Goal: Obtain resource: Download file/media

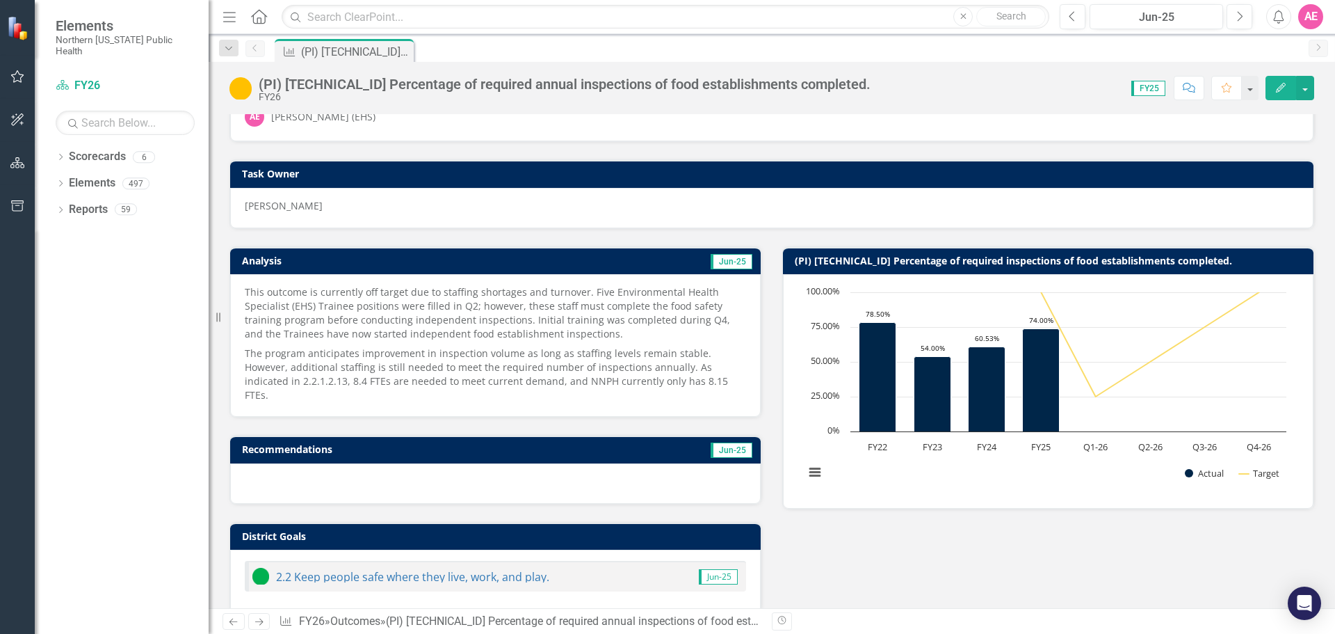
scroll to position [70, 0]
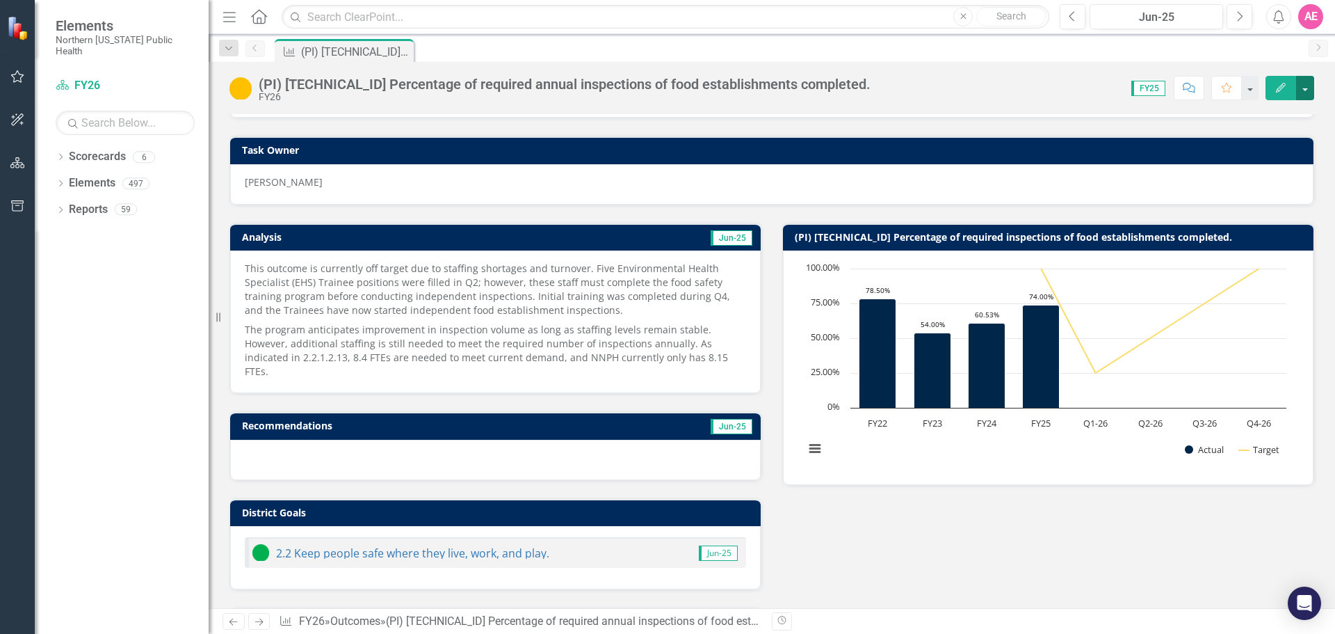
click at [1309, 80] on button "button" at bounding box center [1305, 88] width 18 height 24
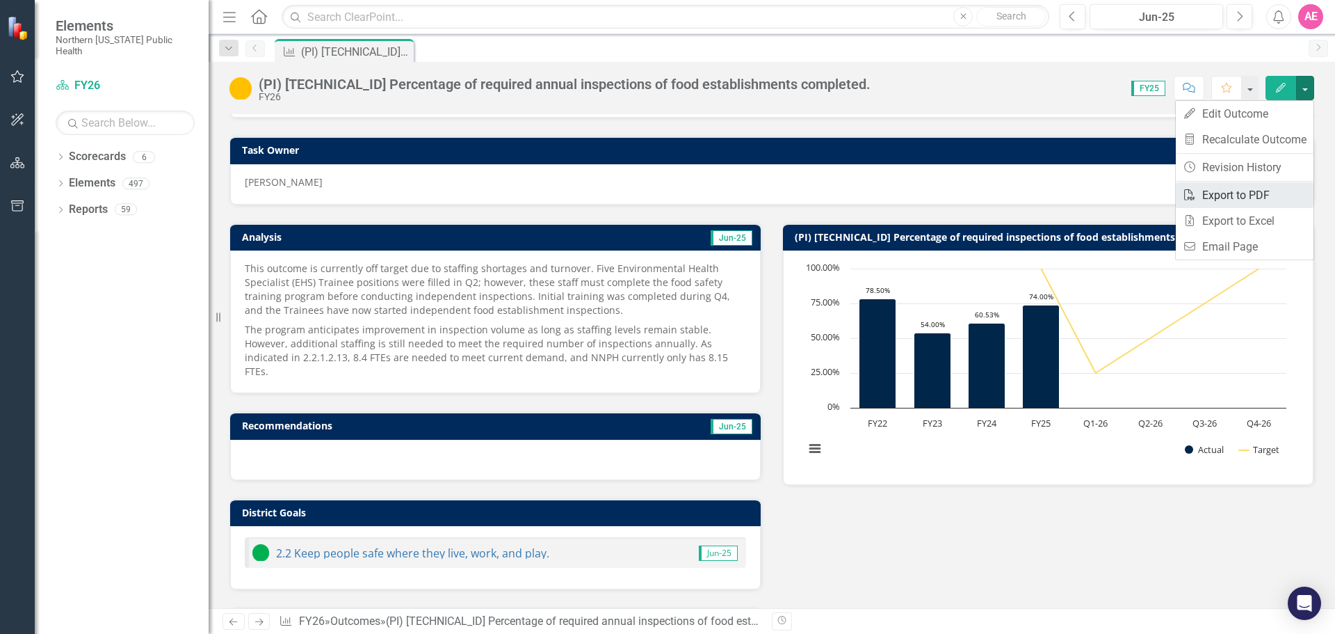
click at [1264, 195] on link "PDF Export to PDF" at bounding box center [1245, 195] width 138 height 26
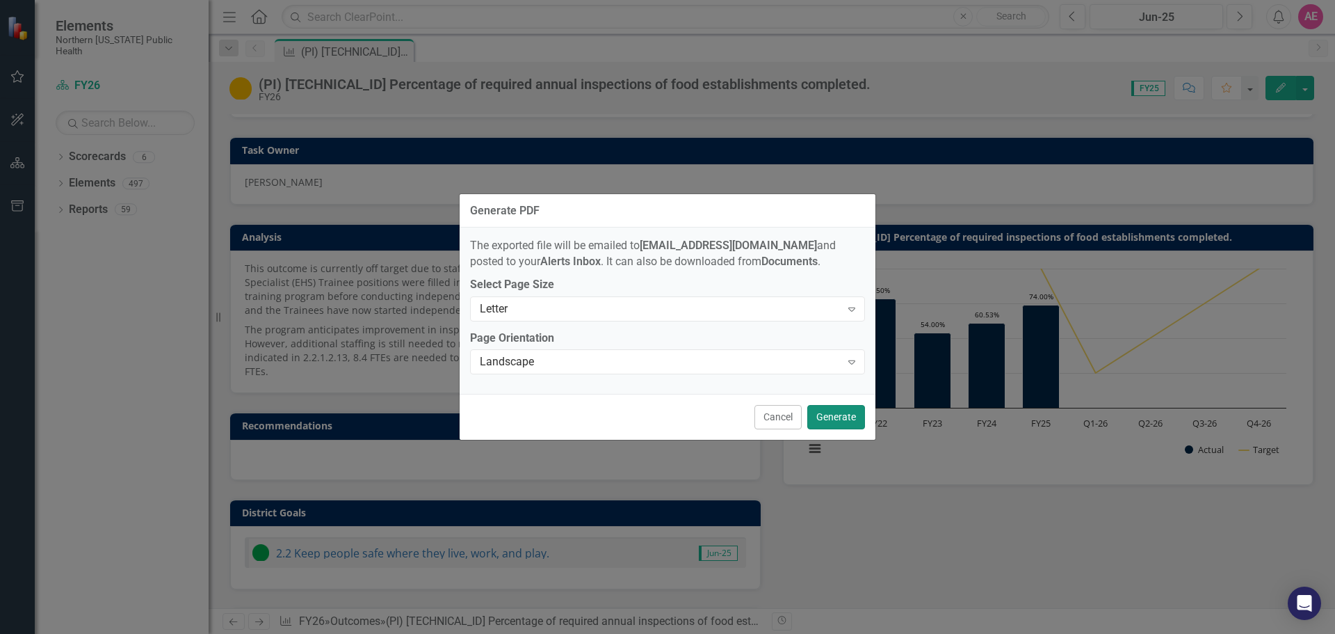
click at [837, 412] on button "Generate" at bounding box center [836, 417] width 58 height 24
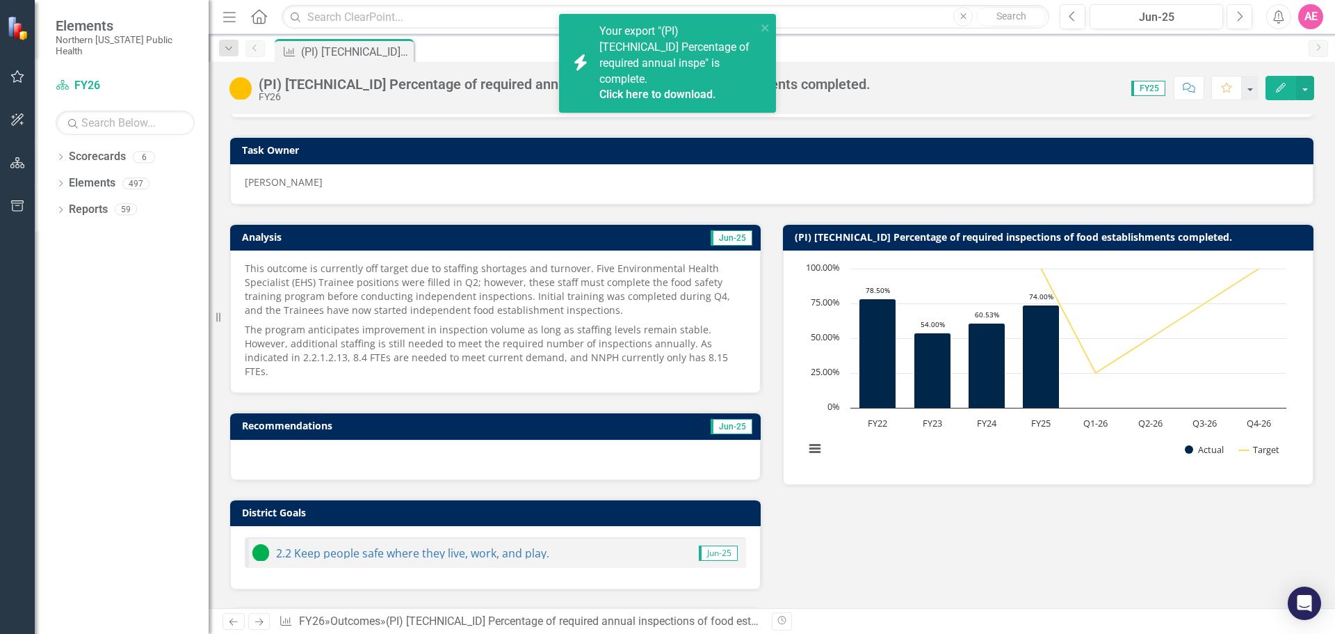
click at [661, 65] on span "Your export "(PI) [TECHNICAL_ID] Percentage of required annual inspe" is comple…" at bounding box center [676, 63] width 154 height 79
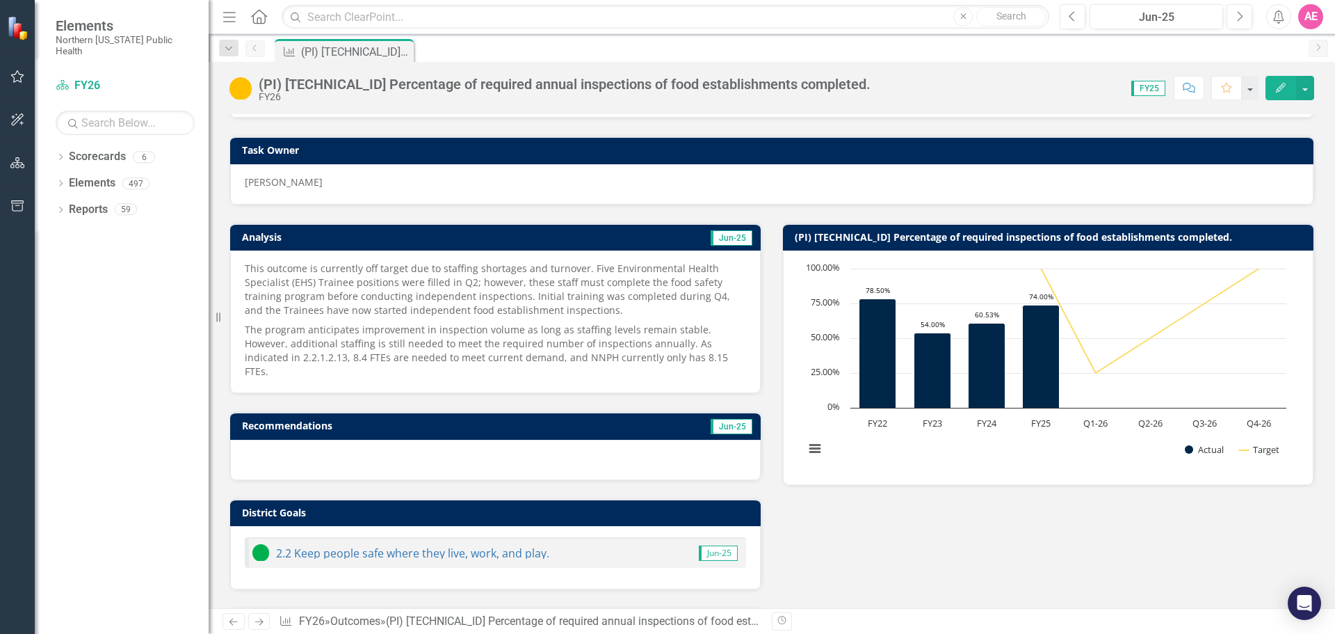
click at [1282, 15] on icon "Alerts" at bounding box center [1278, 17] width 15 height 14
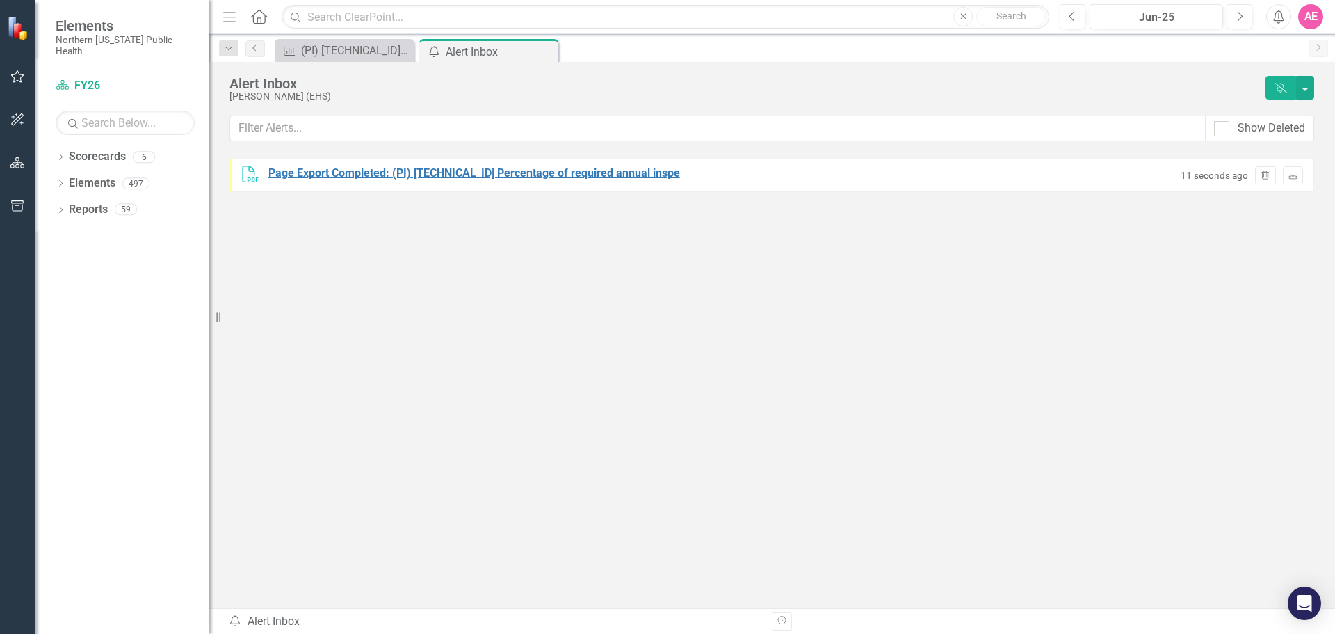
click at [516, 167] on div "Page Export Completed: (PI) [TECHNICAL_ID] Percentage of required annual inspe" at bounding box center [474, 174] width 412 height 16
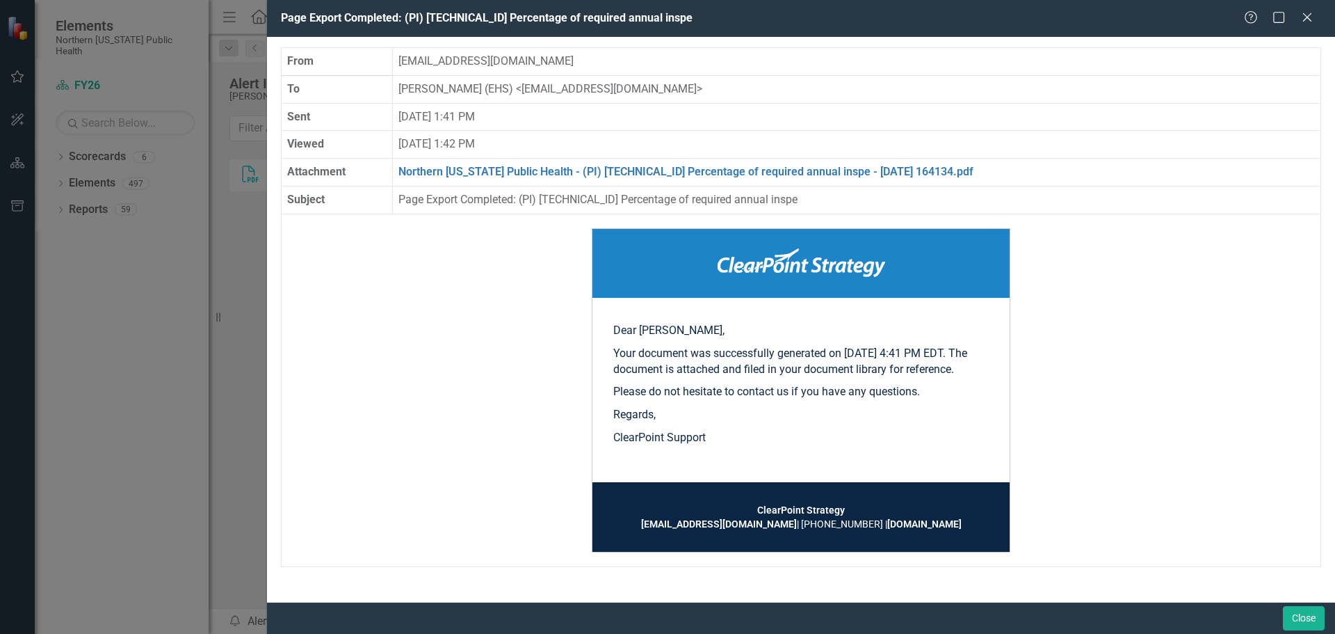
scroll to position [1, 0]
click at [835, 481] on td "Dear [PERSON_NAME], Your document was successfully generated on [DATE] 4:41 PM …" at bounding box center [801, 390] width 418 height 184
click at [710, 170] on link "Northern [US_STATE] Public Health - (PI) [TECHNICAL_ID] Percentage of required …" at bounding box center [685, 171] width 575 height 13
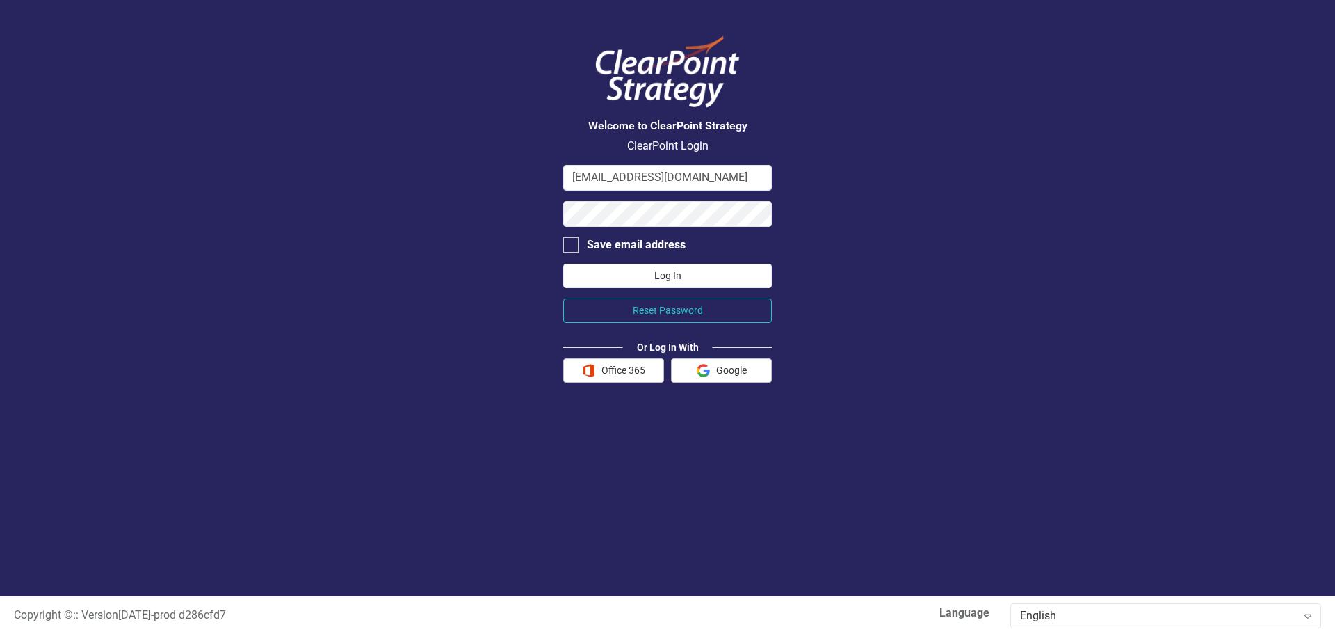
click at [640, 270] on button "Log In" at bounding box center [667, 276] width 209 height 24
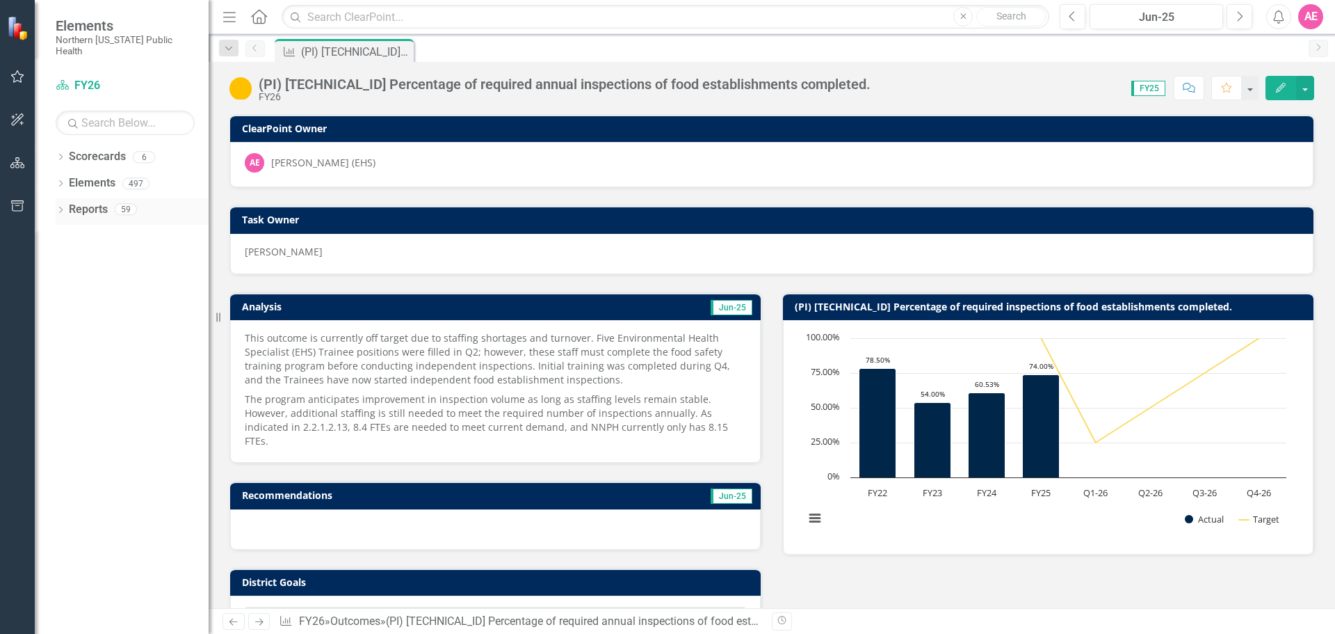
click at [74, 202] on link "Reports" at bounding box center [88, 210] width 39 height 16
click at [63, 207] on icon "Dropdown" at bounding box center [61, 211] width 10 height 8
click at [63, 310] on icon "Dropdown" at bounding box center [67, 314] width 10 height 8
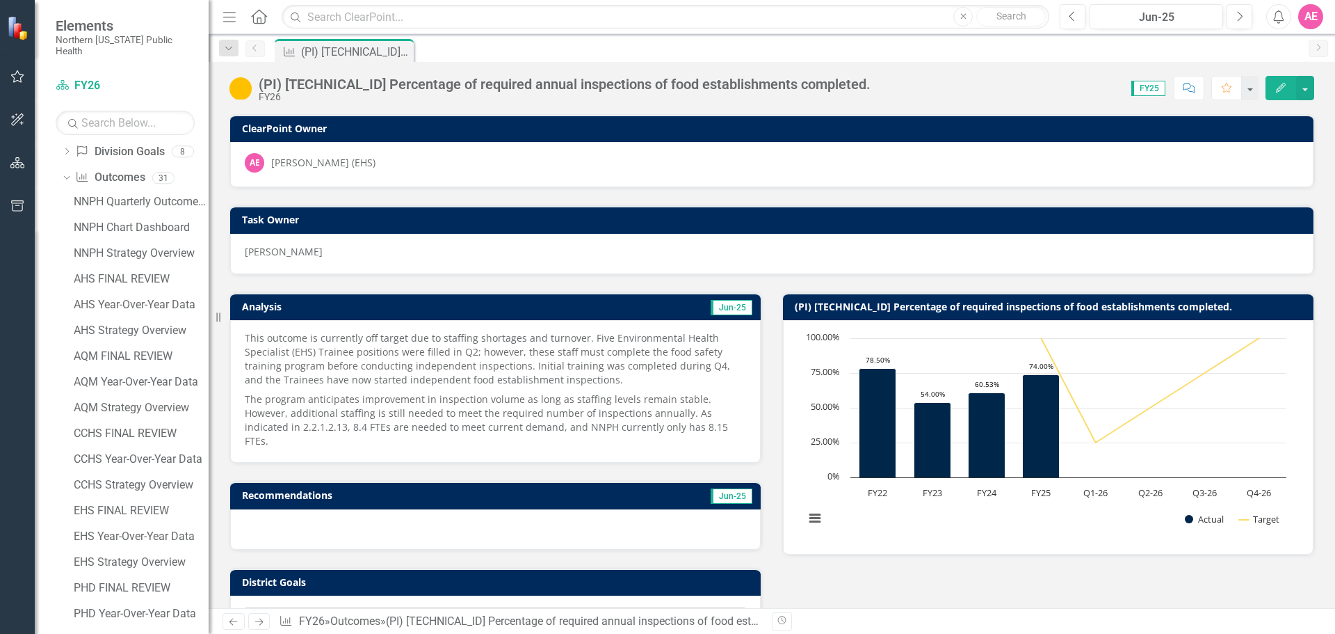
scroll to position [204, 0]
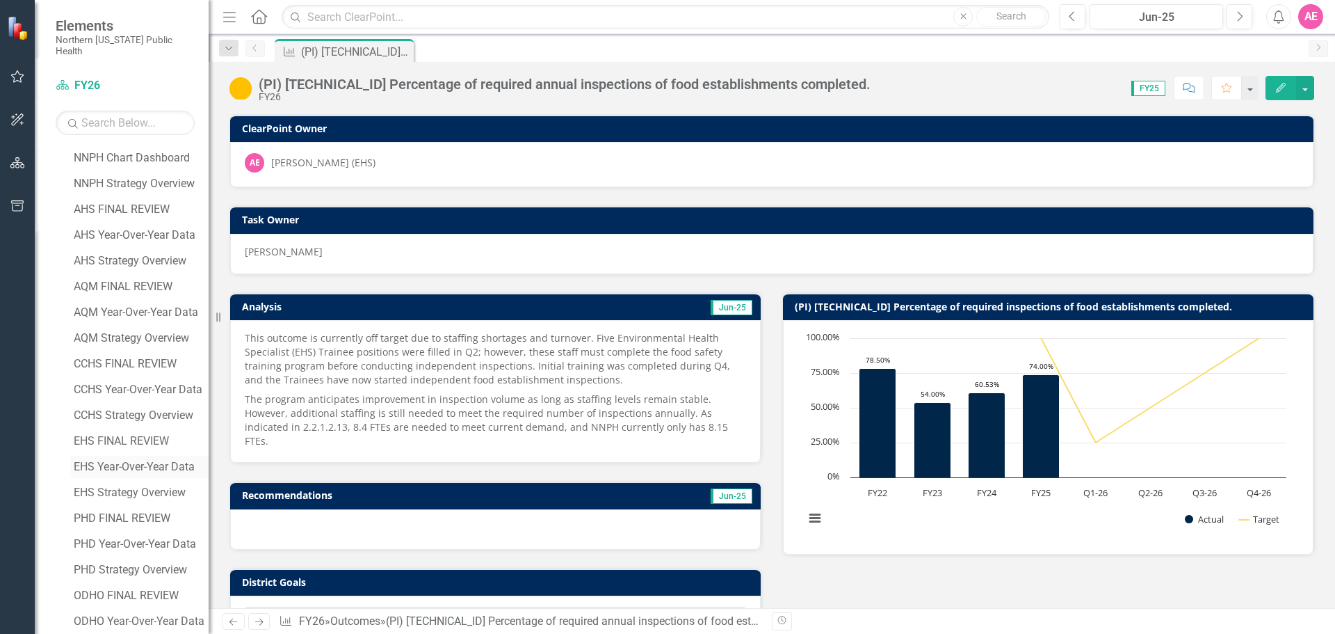
click at [122, 460] on div "EHS Year-Over-Year Data" at bounding box center [141, 466] width 135 height 13
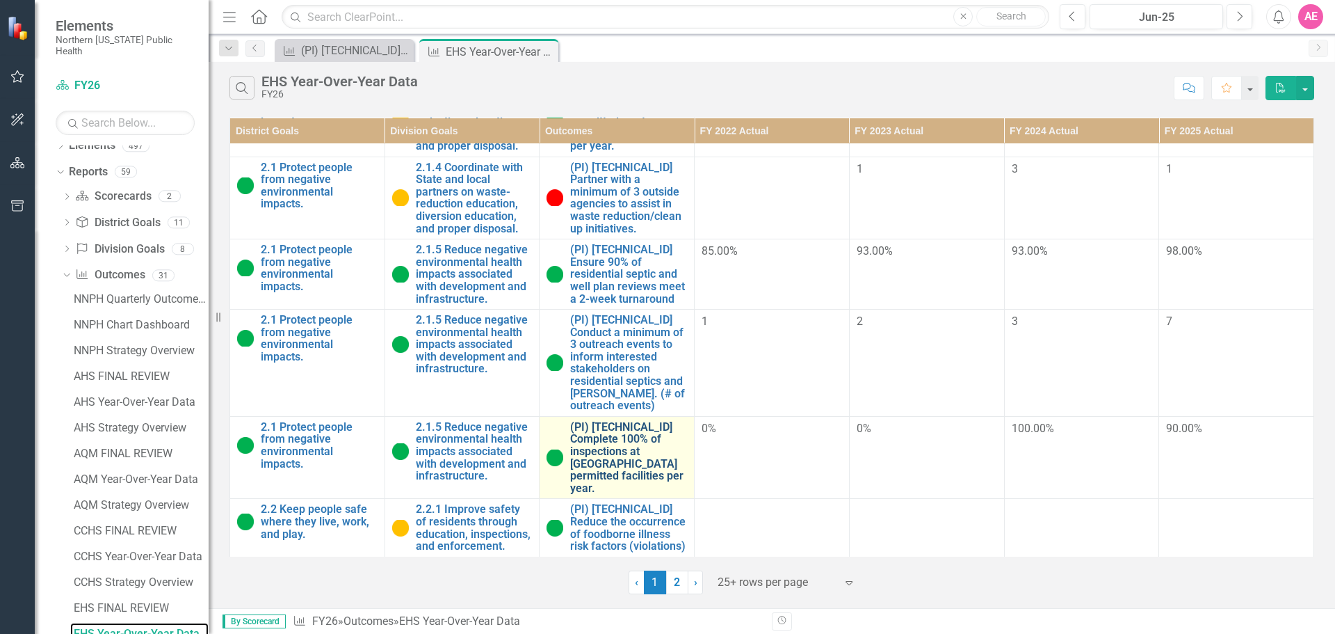
scroll to position [139, 0]
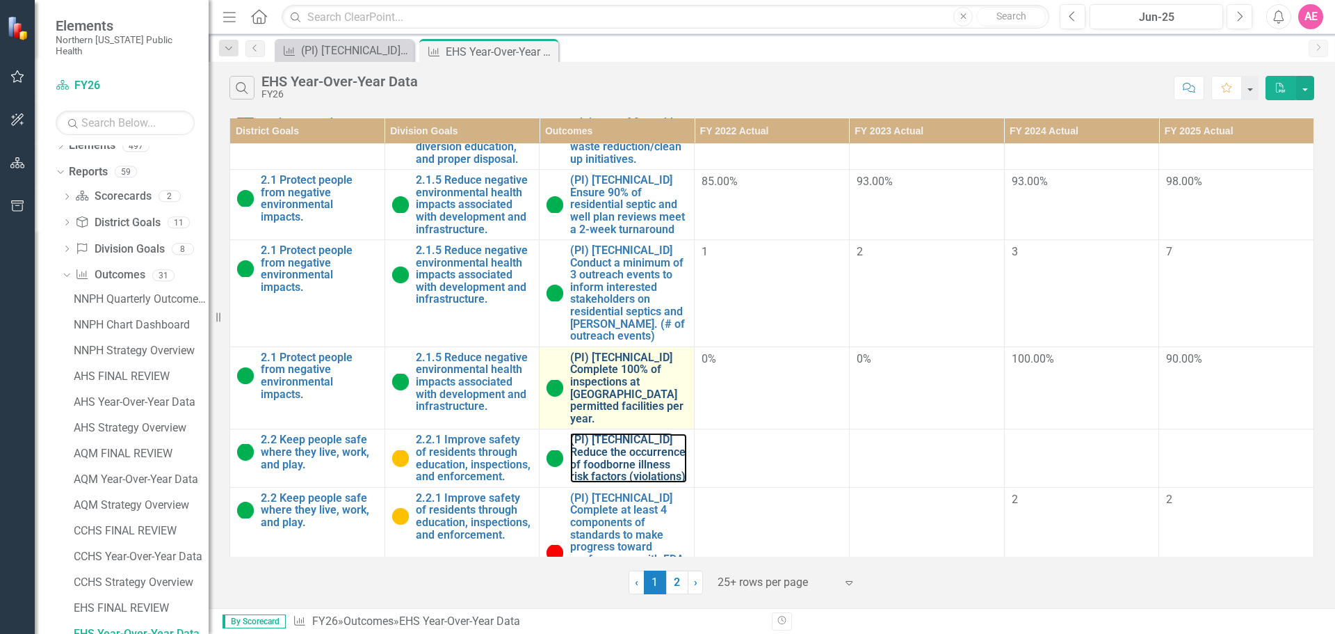
click at [615, 455] on link "(PI) [TECHNICAL_ID] Reduce the occurrence of foodborne illness risk factors (vi…" at bounding box center [628, 457] width 117 height 49
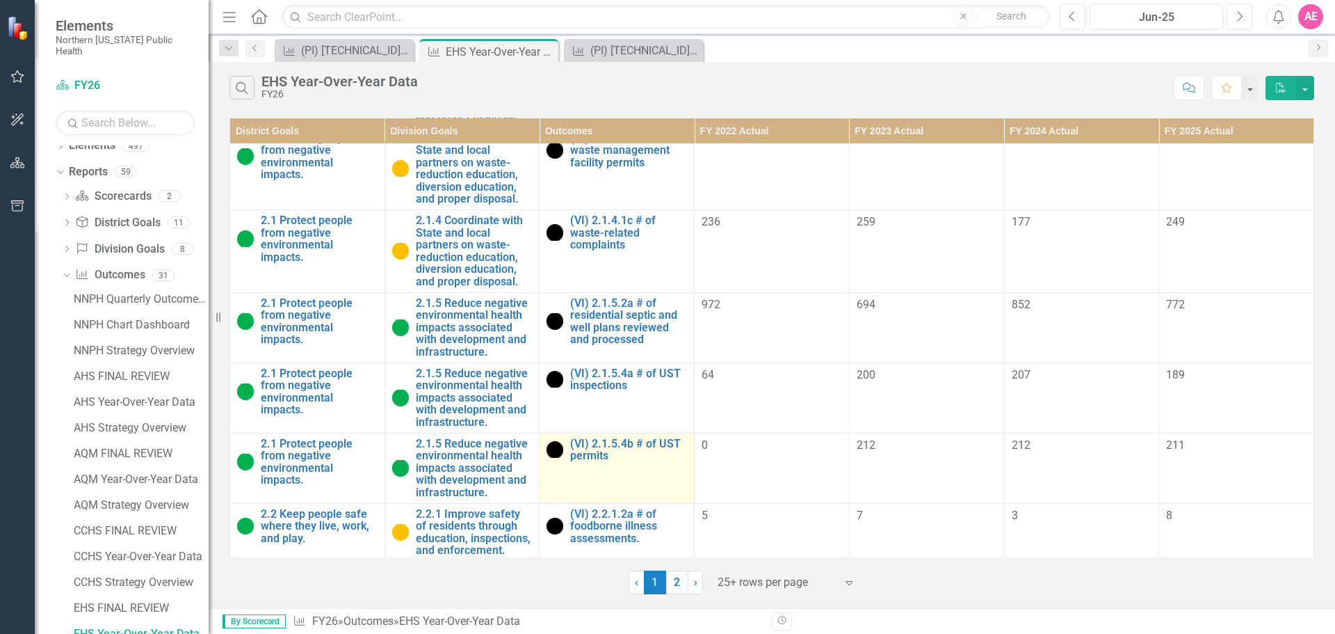
scroll to position [1182, 0]
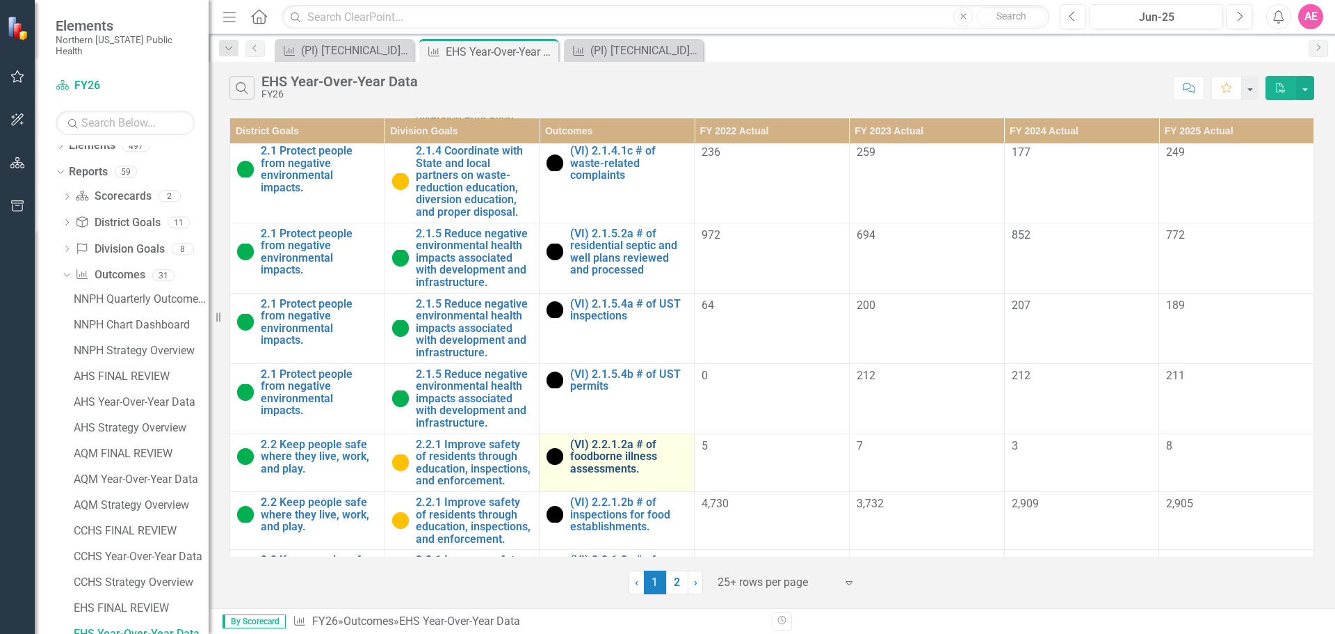
click at [639, 449] on link "(VI) 2.2.1.2a # of foodborne illness assessments." at bounding box center [628, 456] width 117 height 37
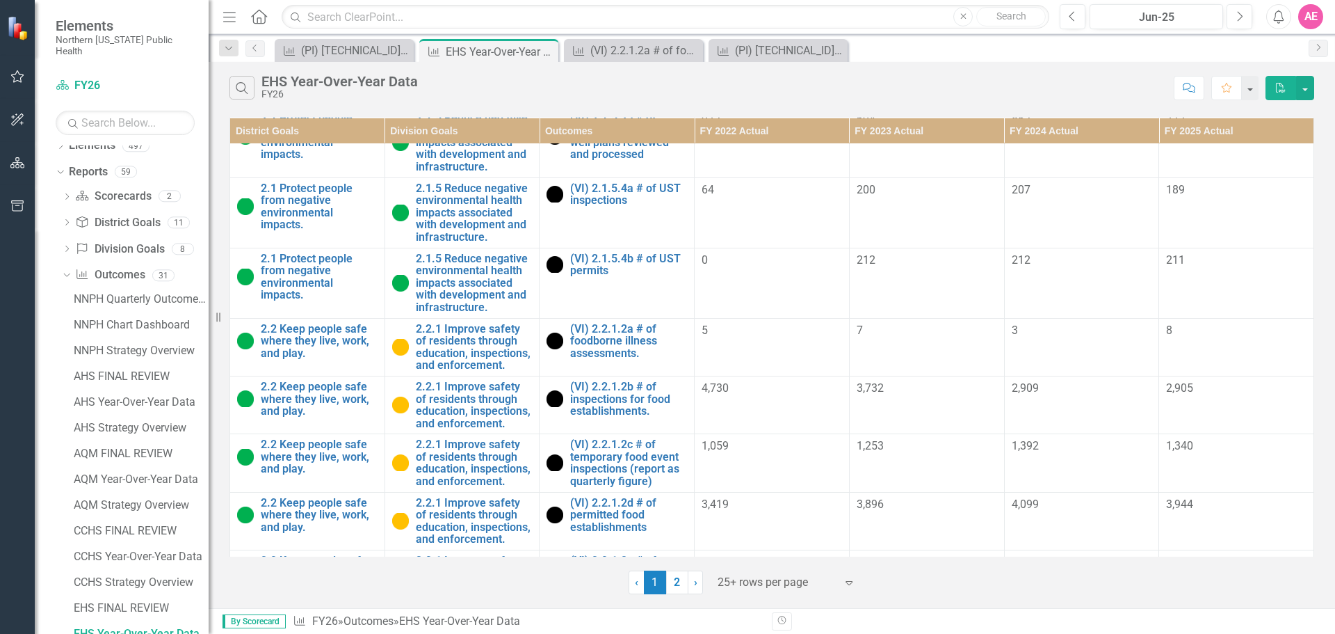
scroll to position [1321, 0]
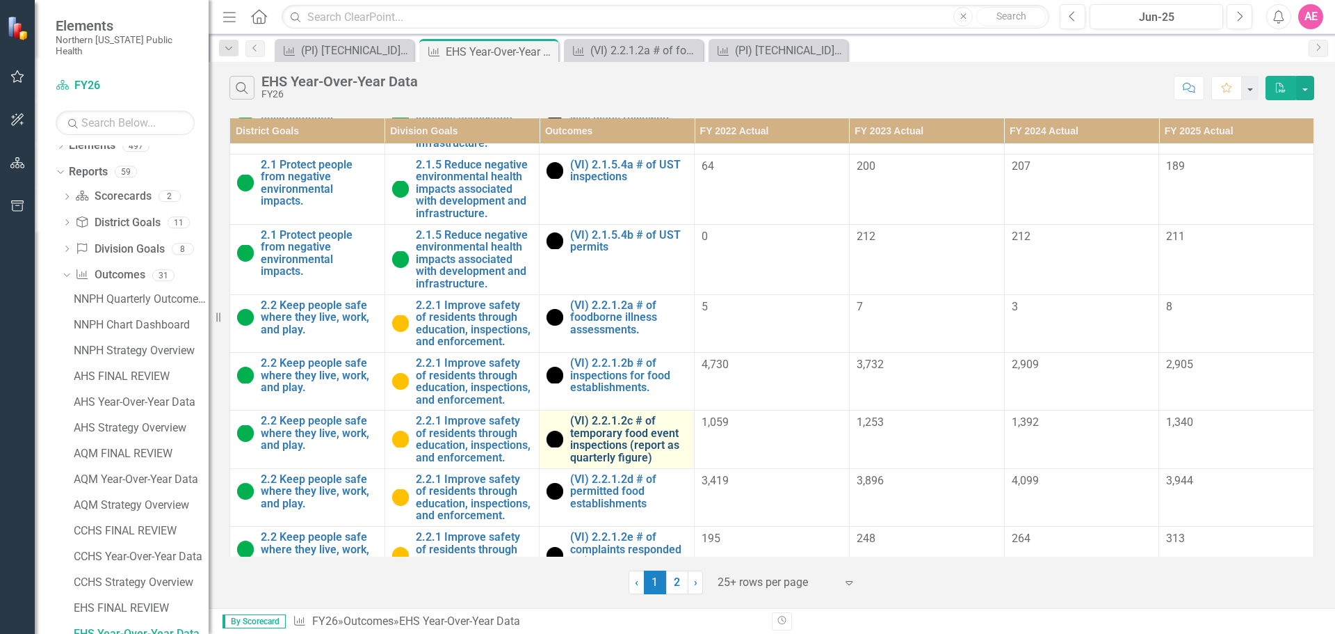
click at [638, 414] on link "(VI) 2.2.1.2c # of temporary food event inspections (report as quarterly figure)" at bounding box center [628, 438] width 117 height 49
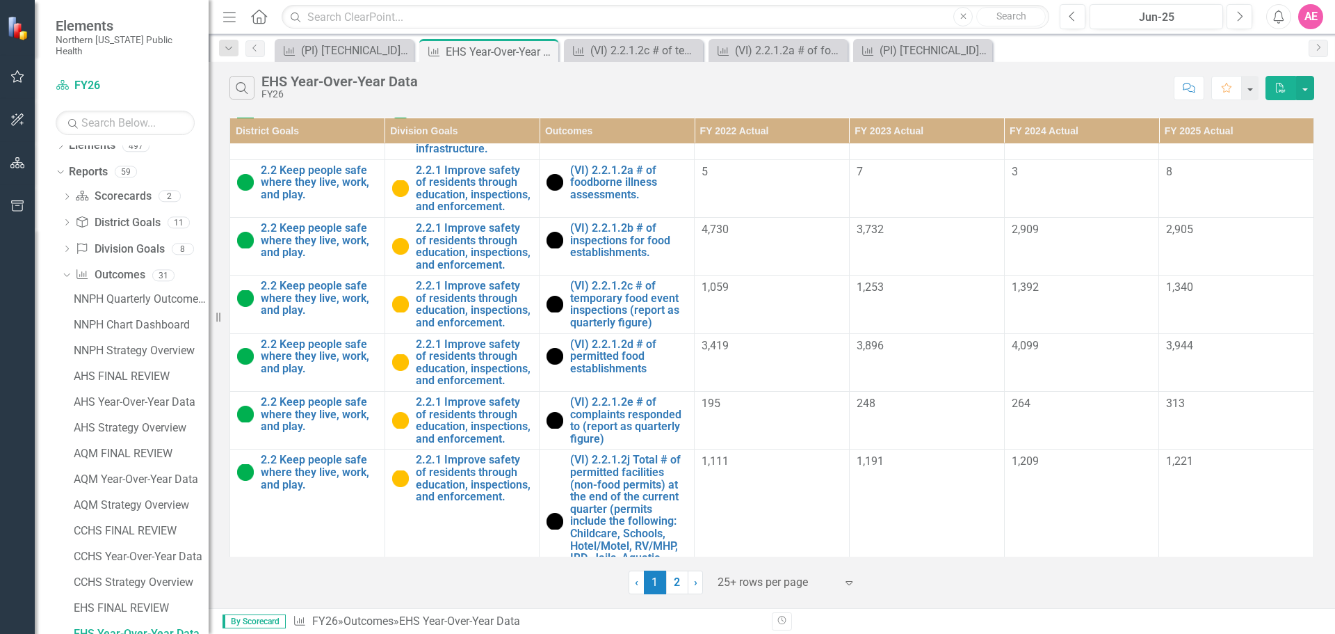
scroll to position [1460, 0]
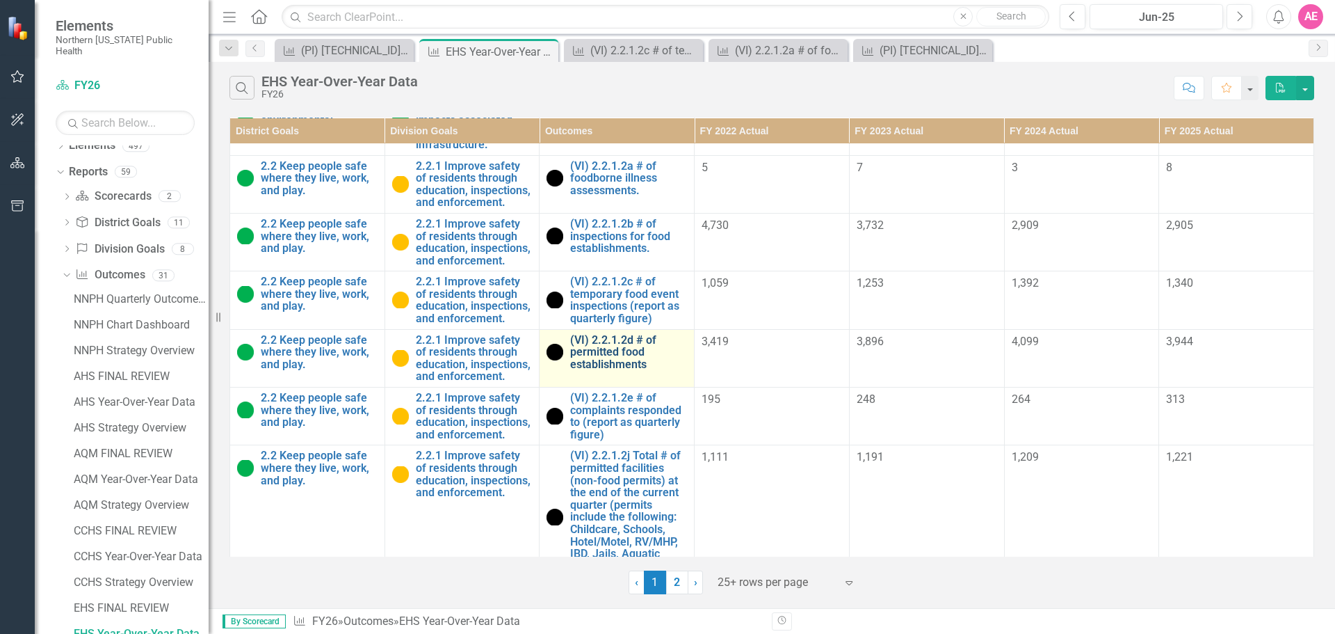
click at [630, 341] on link "(VI) 2.2.1.2d # of permitted food establishments" at bounding box center [628, 352] width 117 height 37
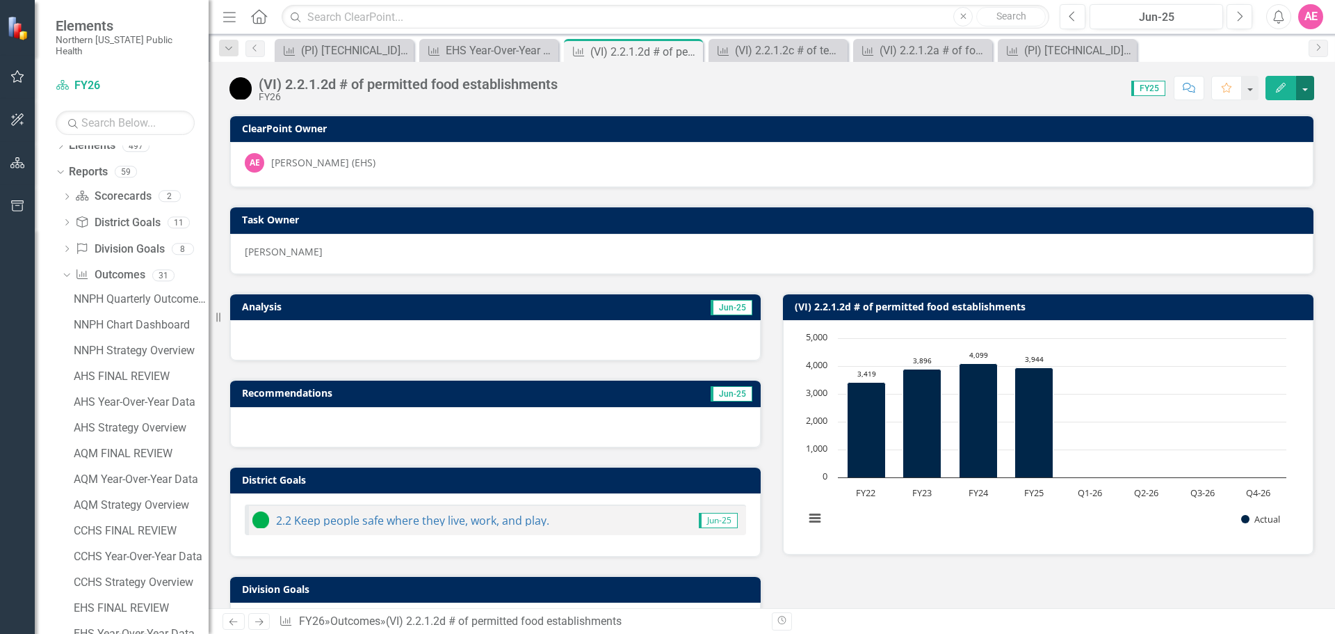
click at [1311, 86] on button "button" at bounding box center [1305, 88] width 18 height 24
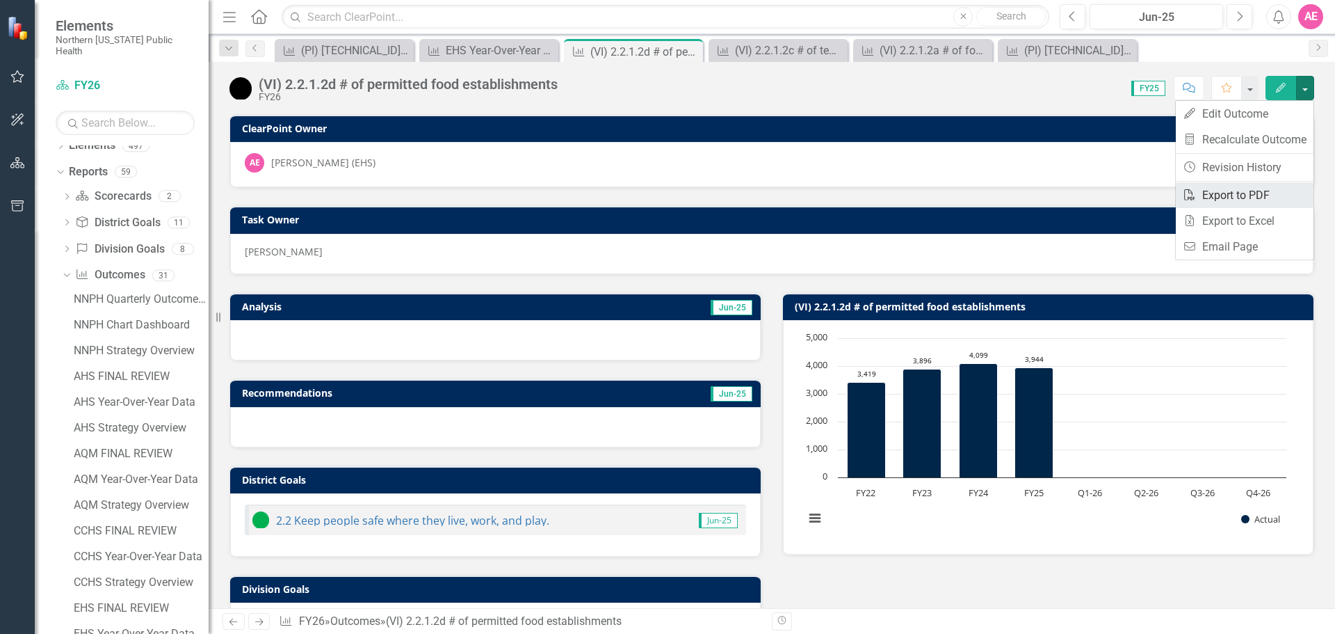
click at [1247, 195] on link "PDF Export to PDF" at bounding box center [1245, 195] width 138 height 26
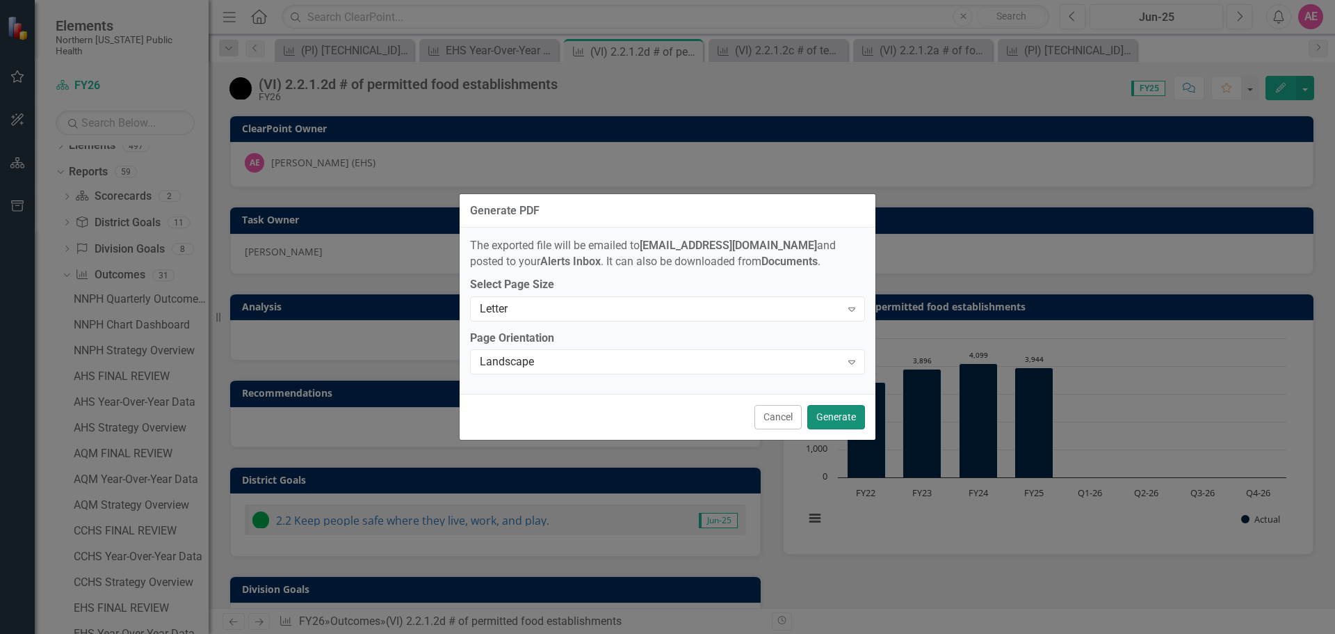
click at [830, 416] on button "Generate" at bounding box center [836, 417] width 58 height 24
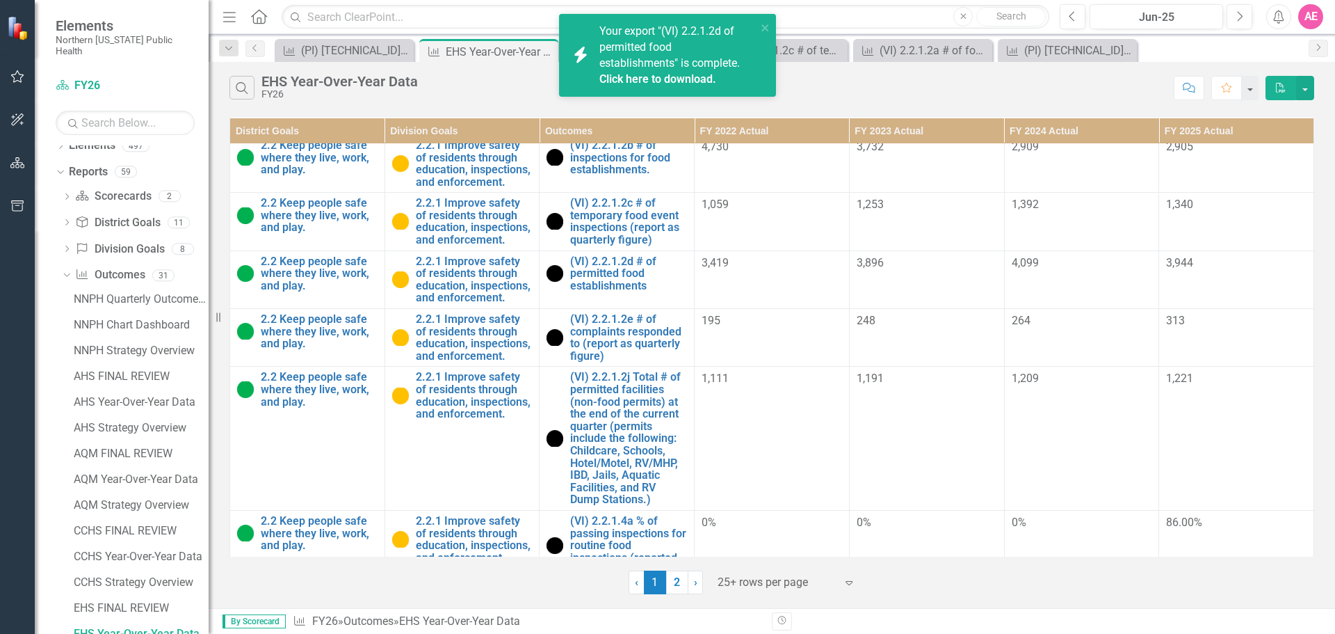
scroll to position [1469, 0]
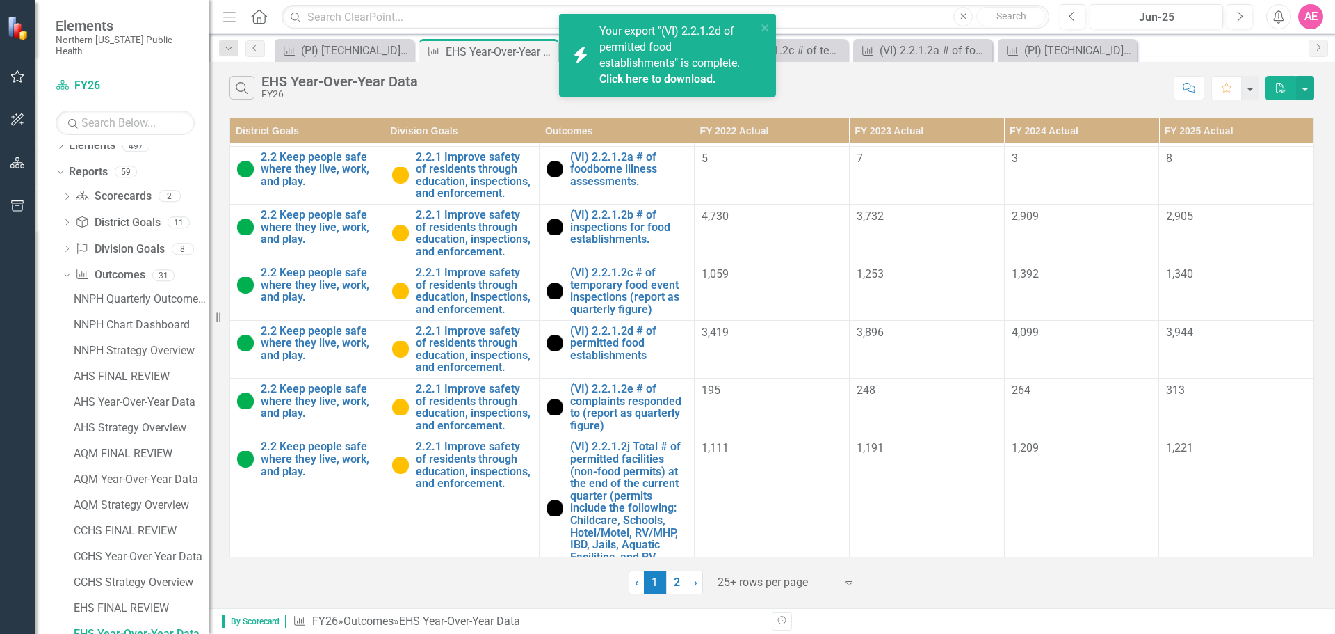
click at [926, 100] on div "Search EHS Year-Over-Year Data FY26 Comment Favorite PDF" at bounding box center [772, 84] width 1127 height 45
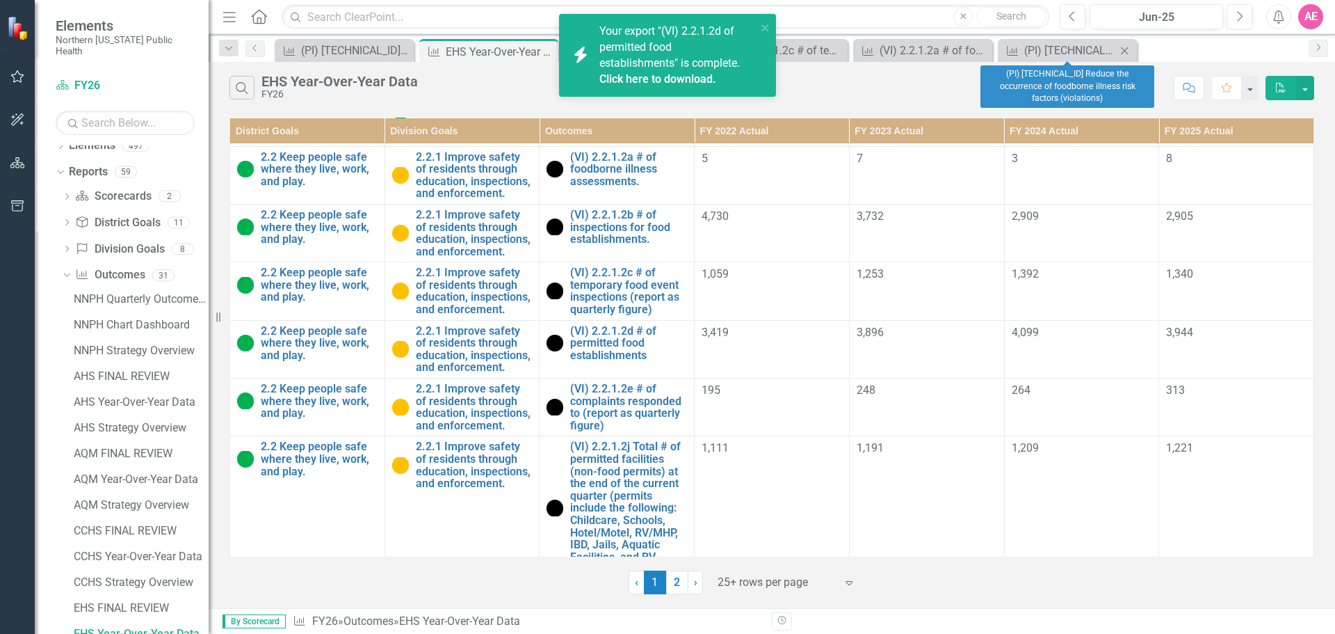
click at [1131, 54] on icon "Close" at bounding box center [1125, 50] width 14 height 11
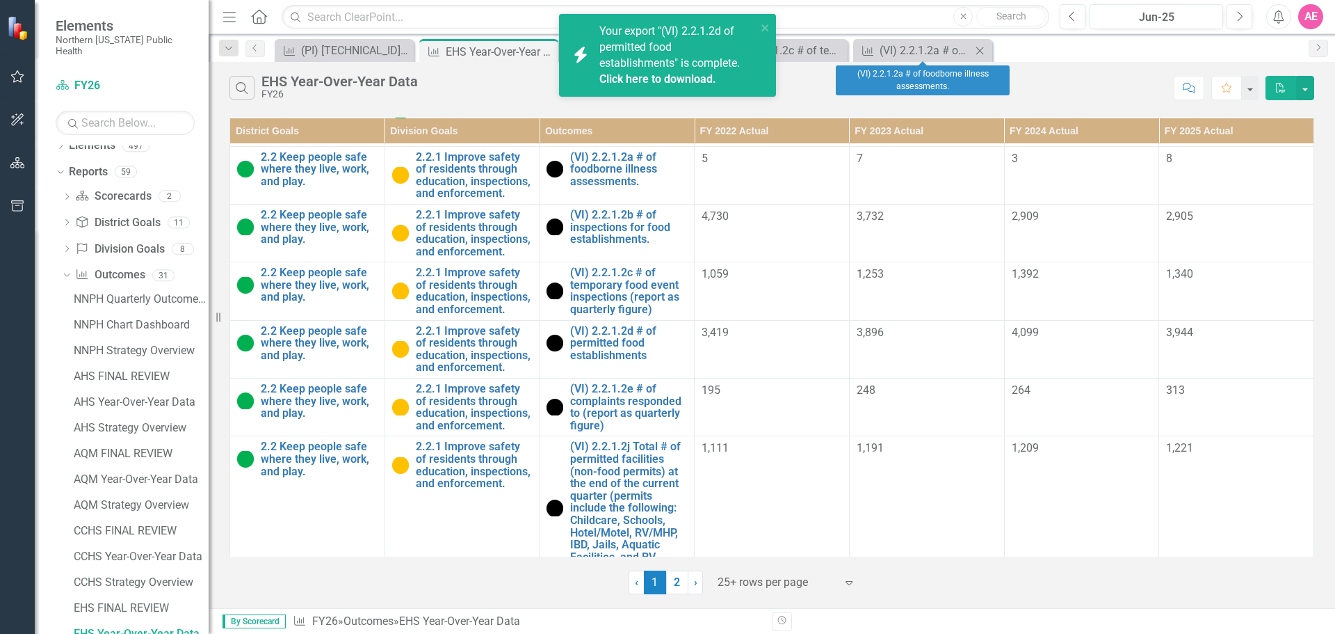
click at [982, 54] on icon "Close" at bounding box center [980, 50] width 14 height 11
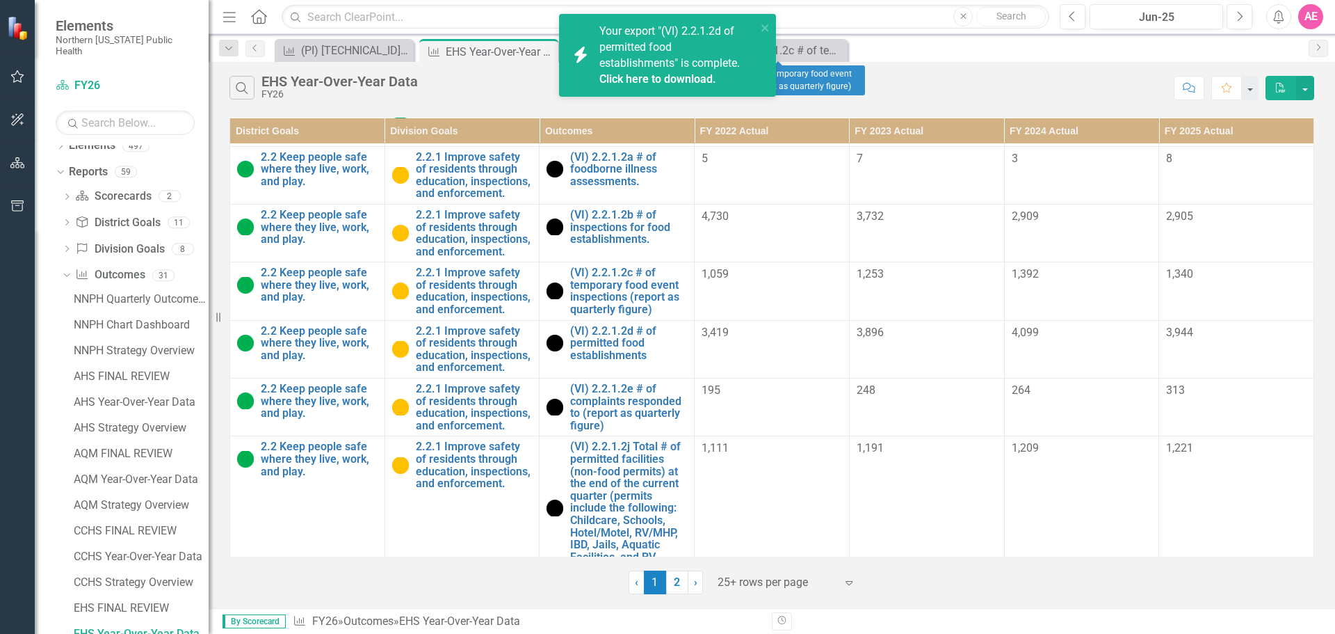
click at [0, 0] on icon "Close" at bounding box center [0, 0] width 0 height 0
click at [762, 29] on icon "close" at bounding box center [766, 27] width 10 height 11
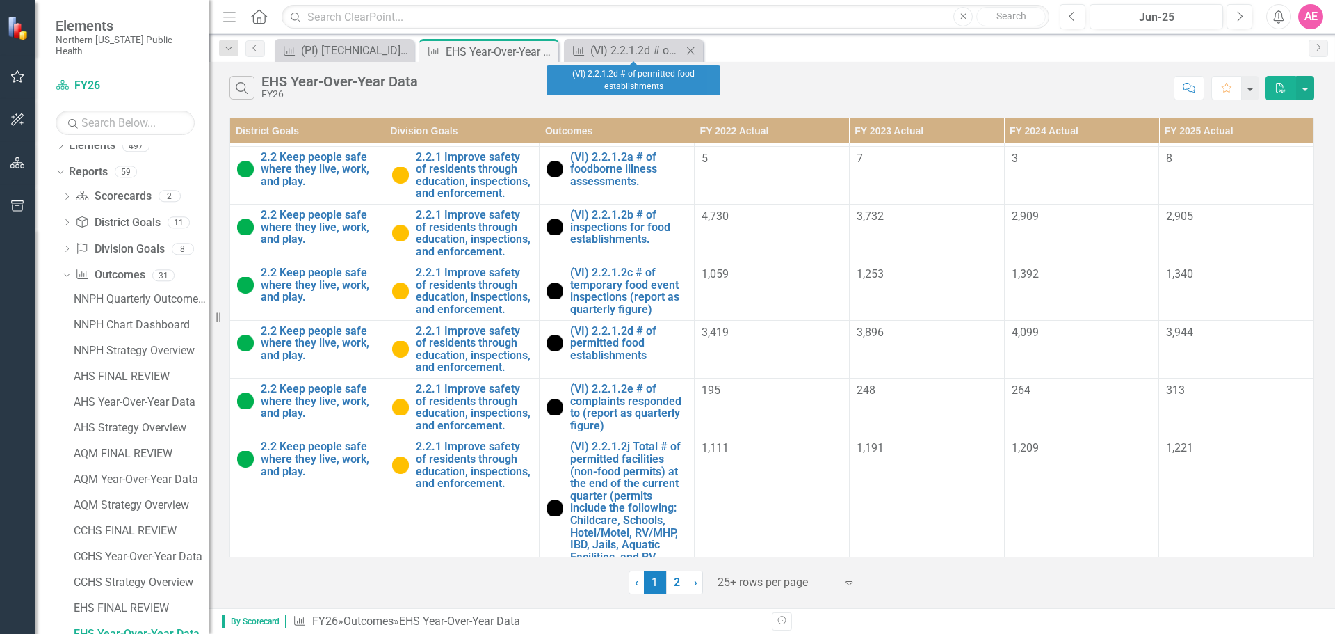
click at [694, 53] on icon "Close" at bounding box center [691, 50] width 14 height 11
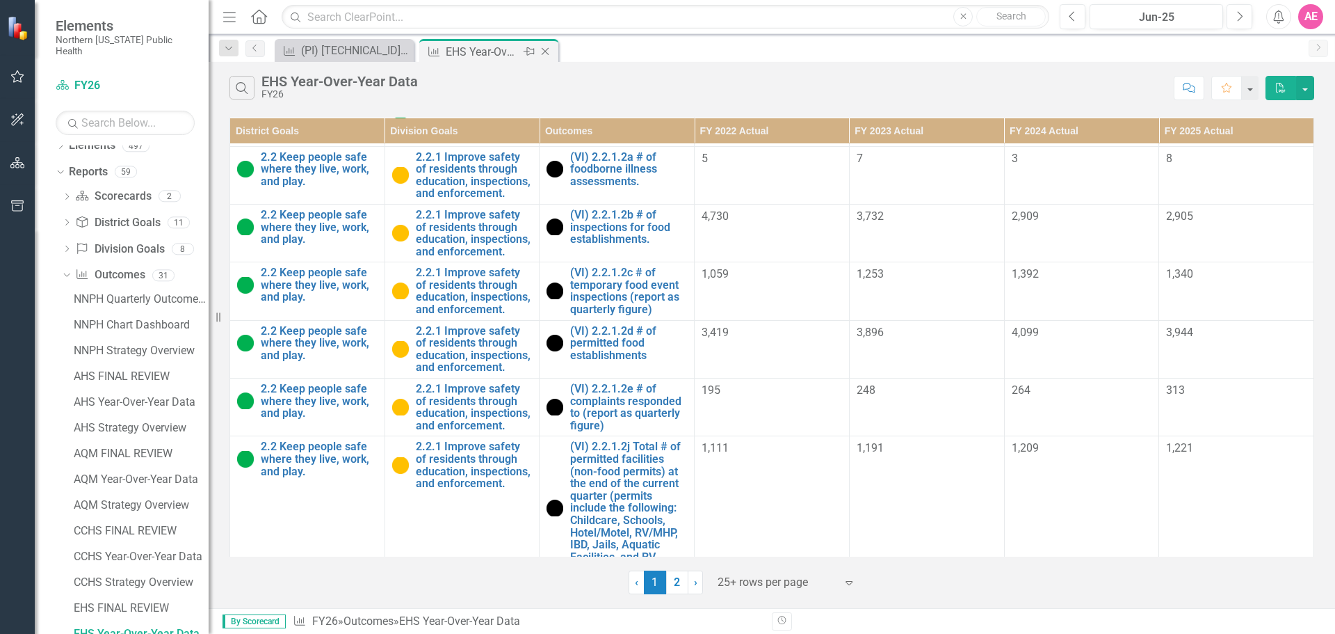
click at [551, 51] on icon "Close" at bounding box center [545, 51] width 14 height 11
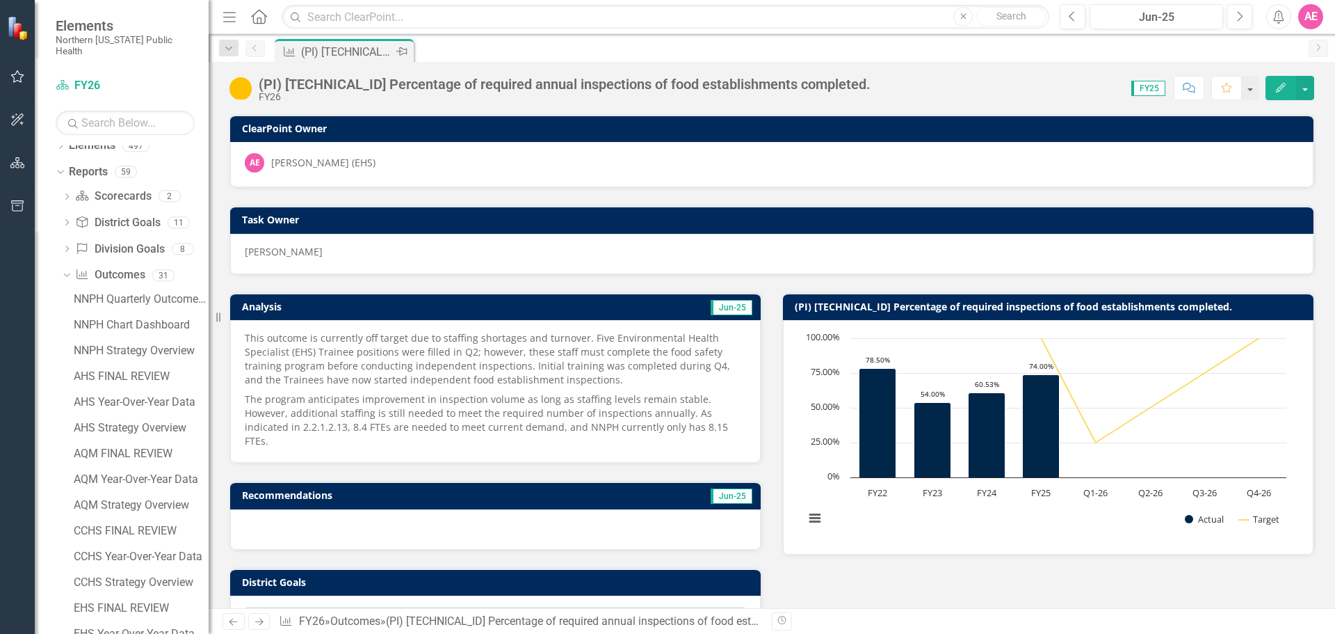
click at [405, 48] on icon "Pin" at bounding box center [401, 52] width 11 height 14
click at [547, 47] on div "Outcome (PI) [TECHNICAL_ID] Percentage of required annual inspections of food e…" at bounding box center [787, 50] width 1030 height 22
